Goal: Information Seeking & Learning: Learn about a topic

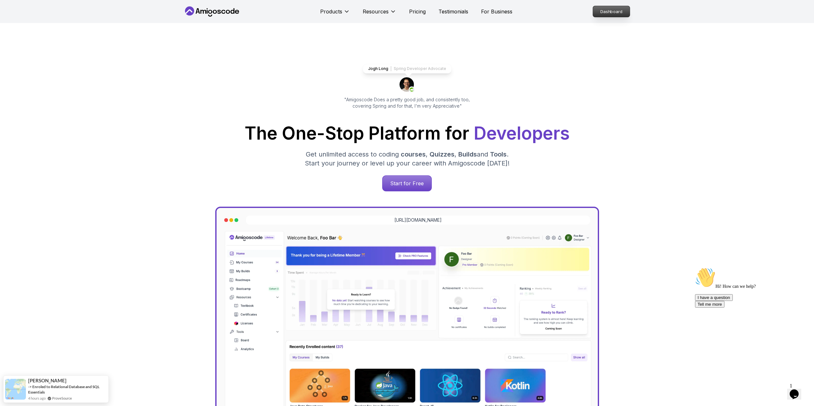
click at [601, 17] on p "Dashboard" at bounding box center [611, 11] width 37 height 11
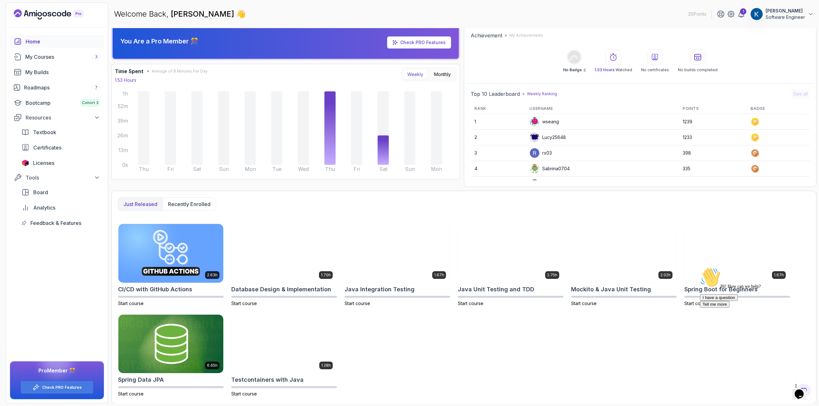
scroll to position [4, 0]
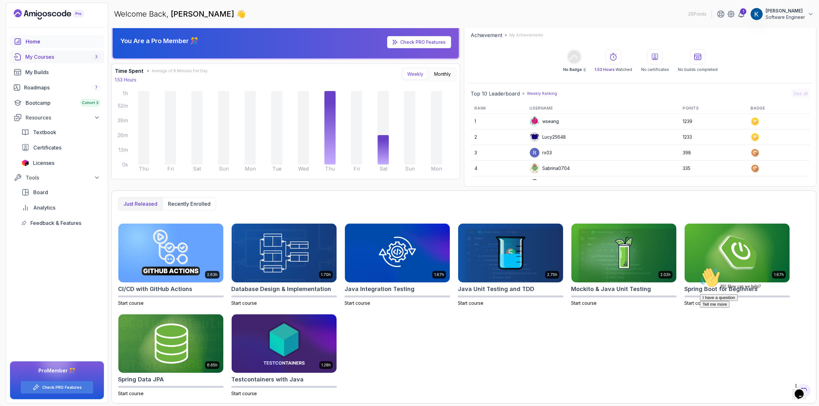
click at [51, 60] on div "My Courses 3" at bounding box center [62, 57] width 75 height 8
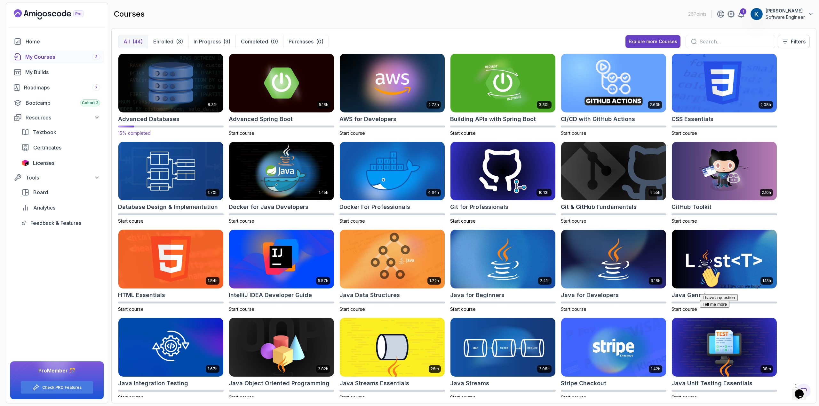
click at [158, 93] on img at bounding box center [171, 83] width 110 height 62
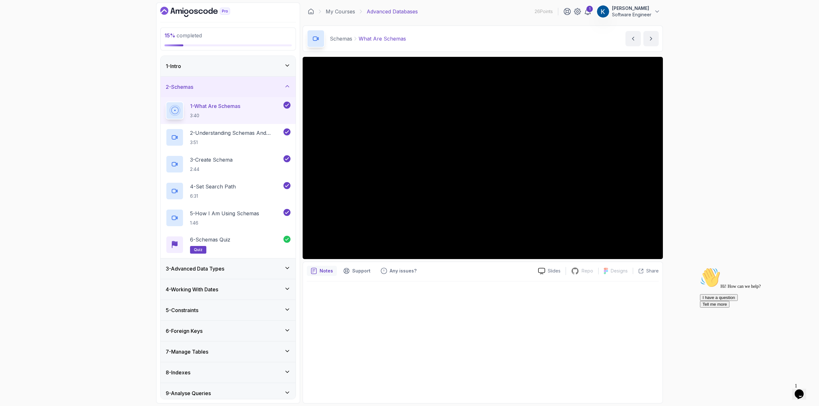
click at [266, 271] on div "3 - Advanced Data Types" at bounding box center [228, 269] width 125 height 8
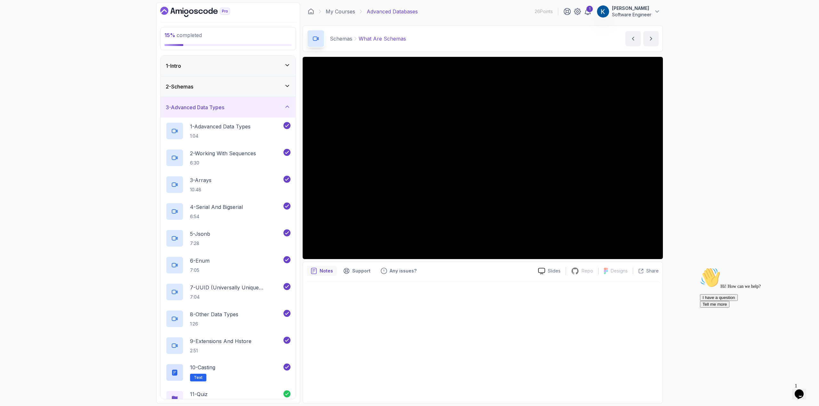
click at [254, 89] on div "2 - Schemas" at bounding box center [228, 87] width 125 height 8
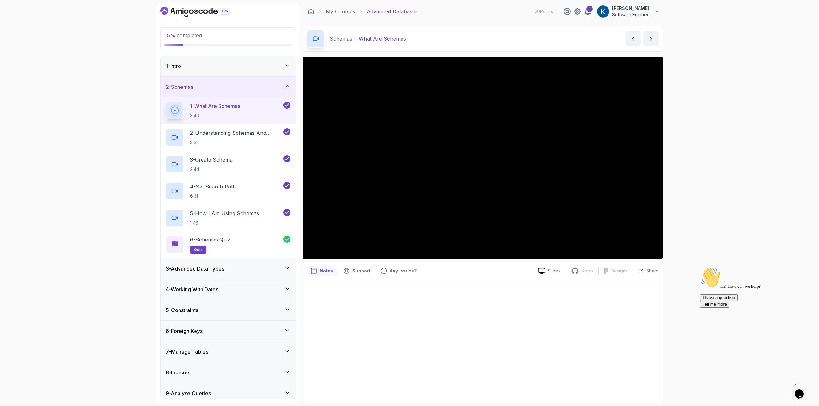
click at [257, 90] on div "2 - Schemas" at bounding box center [228, 87] width 125 height 8
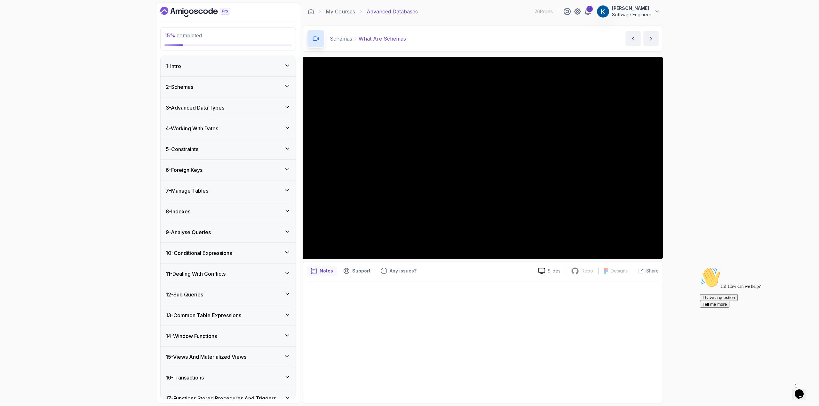
click at [246, 111] on div "3 - Advanced Data Types" at bounding box center [228, 108] width 125 height 8
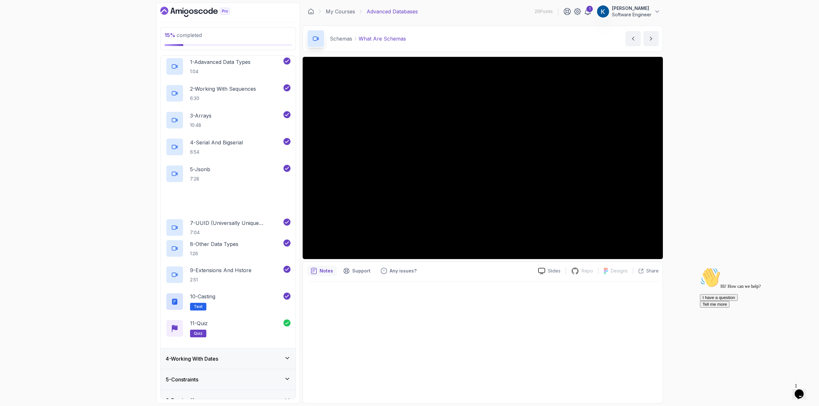
scroll to position [160, 0]
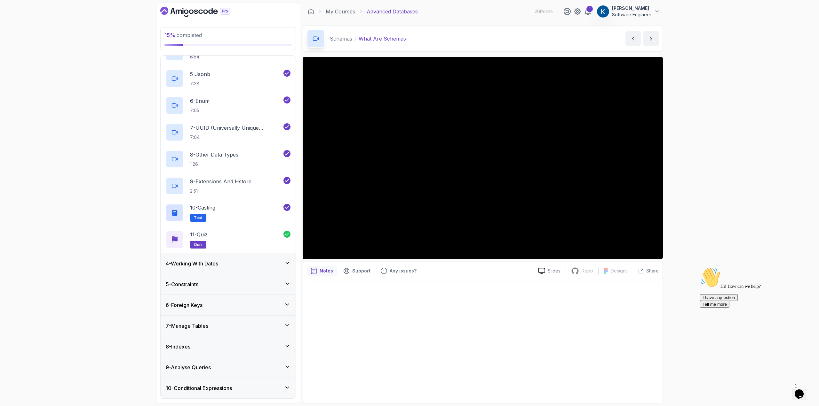
click at [240, 269] on div "4 - Working With Dates" at bounding box center [228, 264] width 135 height 20
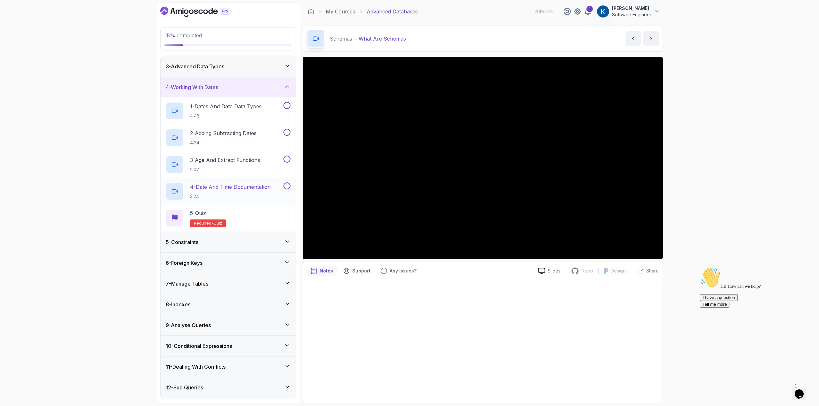
scroll to position [24, 0]
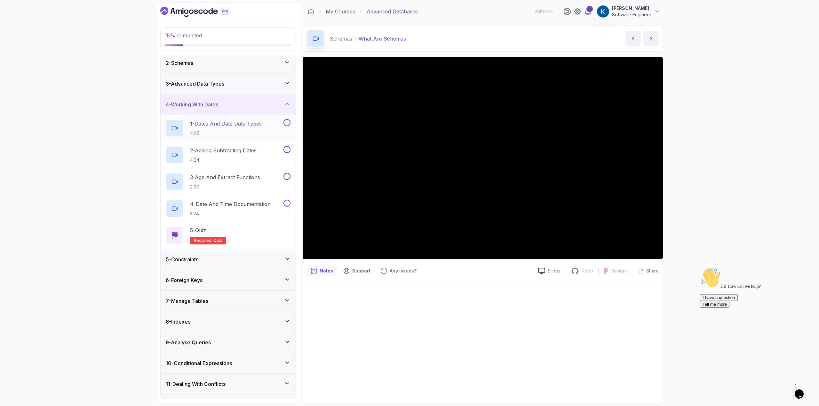
click at [224, 127] on p "1 - Dates And Date Data Types" at bounding box center [226, 124] width 72 height 8
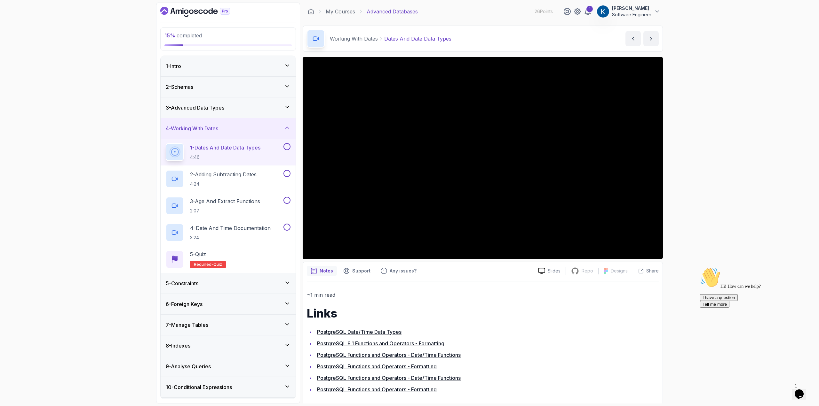
click at [270, 128] on div "4 - Working With Dates" at bounding box center [228, 129] width 125 height 8
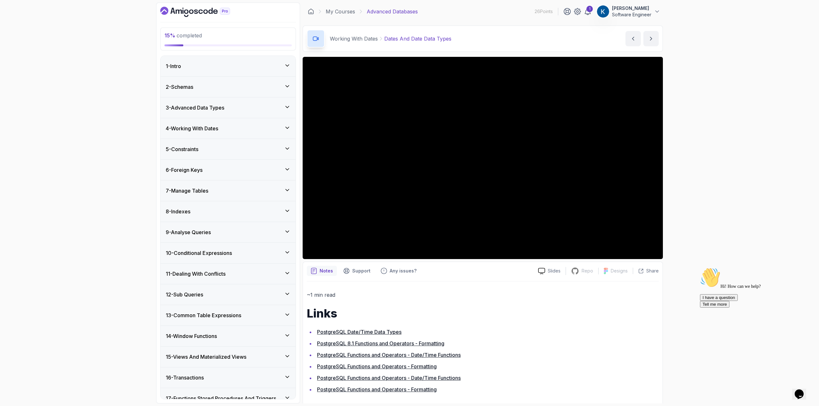
click at [588, 341] on li "PostgreSQL 8.1 Functions and Operators - Formatting" at bounding box center [486, 343] width 343 height 9
click at [564, 317] on h1 "Links" at bounding box center [483, 313] width 352 height 13
